Goal: Information Seeking & Learning: Learn about a topic

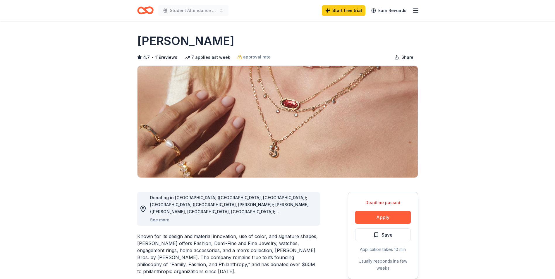
click at [145, 7] on icon "Home" at bounding box center [145, 11] width 16 height 14
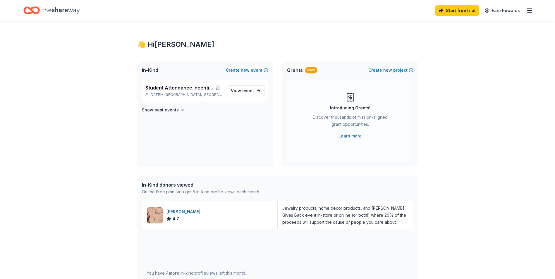
click at [529, 13] on icon "button" at bounding box center [529, 10] width 7 height 7
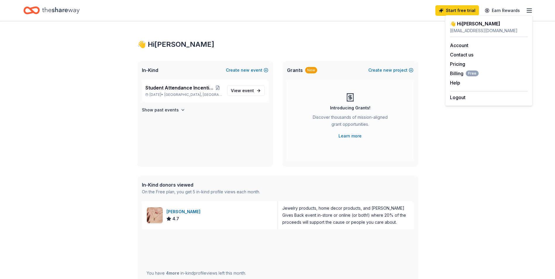
click at [228, 7] on div "Start free trial Earn Rewards" at bounding box center [277, 11] width 509 height 14
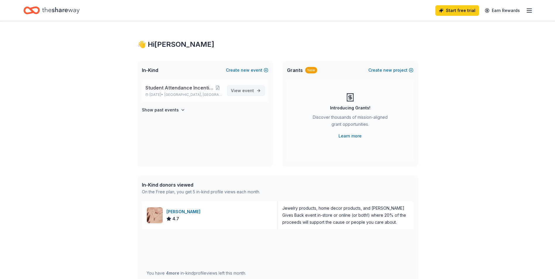
click at [243, 91] on span "event" at bounding box center [248, 90] width 12 height 5
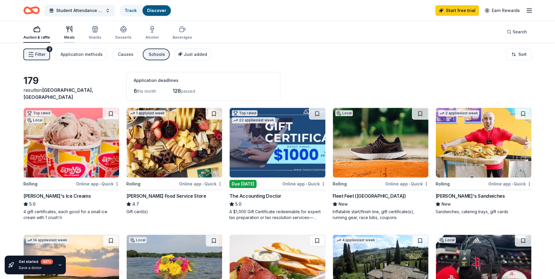
click at [70, 37] on div "Meals" at bounding box center [69, 37] width 11 height 5
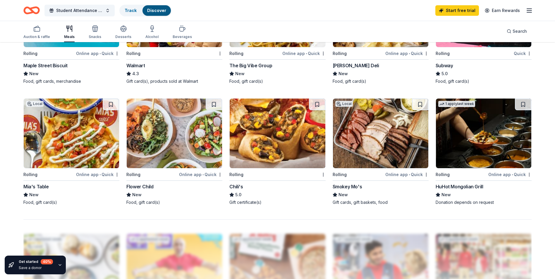
scroll to position [439, 0]
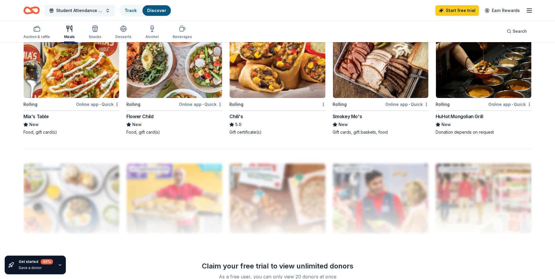
click at [240, 113] on div "Rolling Chili's 5.0 Gift certificate(s)" at bounding box center [278, 81] width 96 height 107
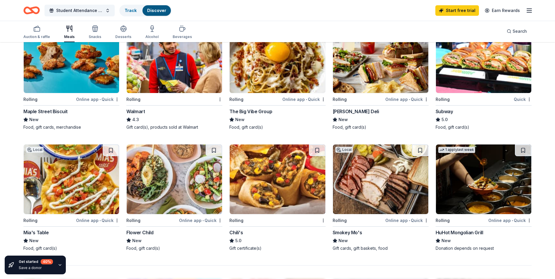
scroll to position [322, 0]
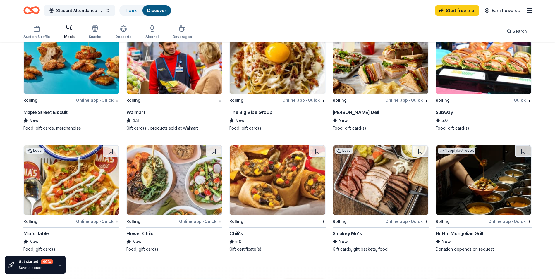
click at [237, 234] on div "Chili's" at bounding box center [236, 233] width 13 height 7
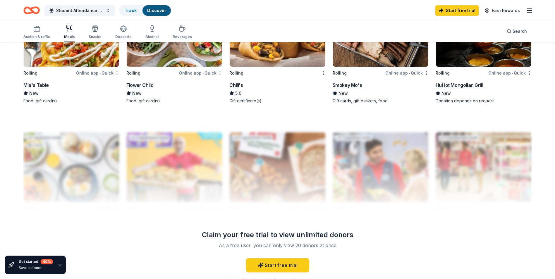
scroll to position [498, 0]
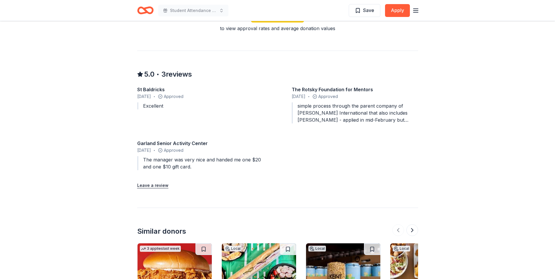
scroll to position [498, 0]
